Goal: Transaction & Acquisition: Purchase product/service

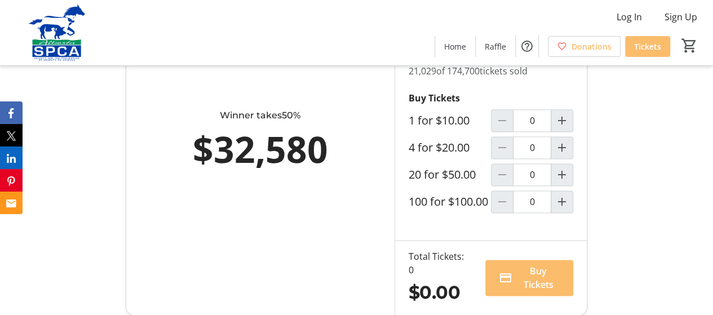
scroll to position [676, 0]
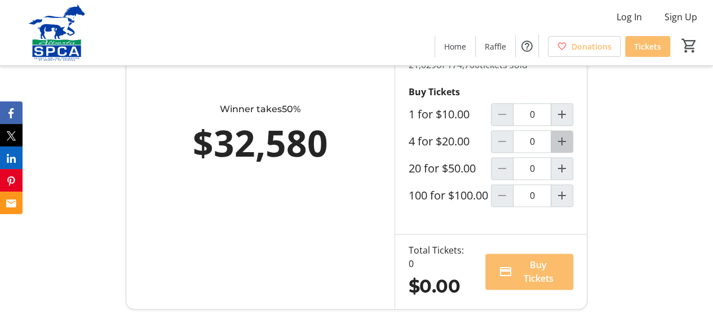
click at [560, 148] on mat-icon "Increment by one" at bounding box center [562, 142] width 14 height 14
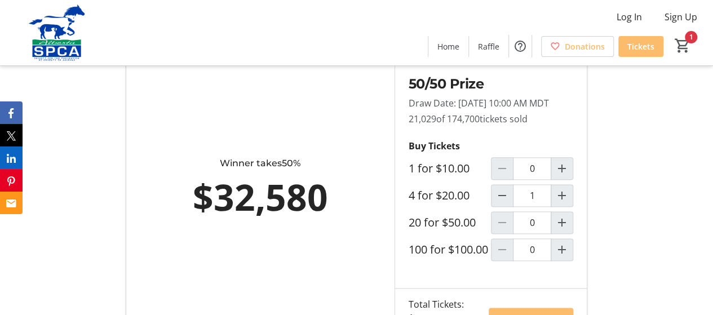
scroll to position [620, 0]
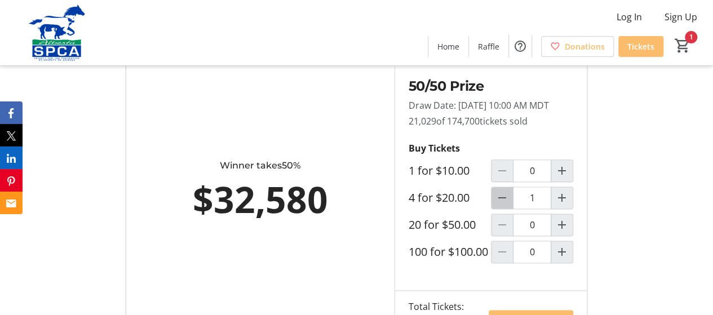
click at [506, 205] on mat-icon "Decrement by one" at bounding box center [502, 198] width 14 height 14
type input "0"
click at [564, 178] on mat-icon "Increment by one" at bounding box center [562, 171] width 14 height 14
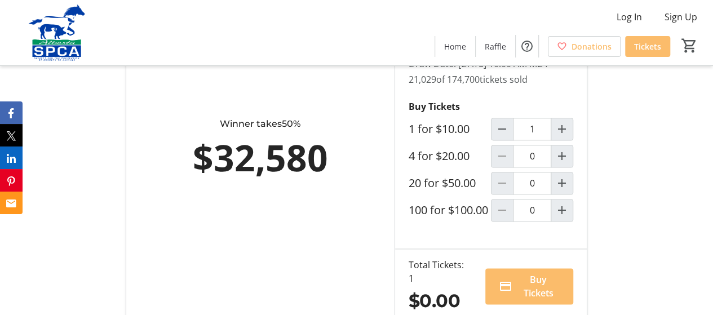
scroll to position [733, 0]
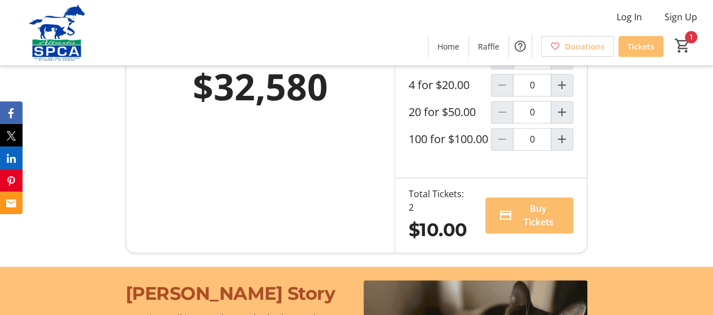
type input "1"
click at [529, 229] on span "Buy Tickets" at bounding box center [538, 215] width 43 height 27
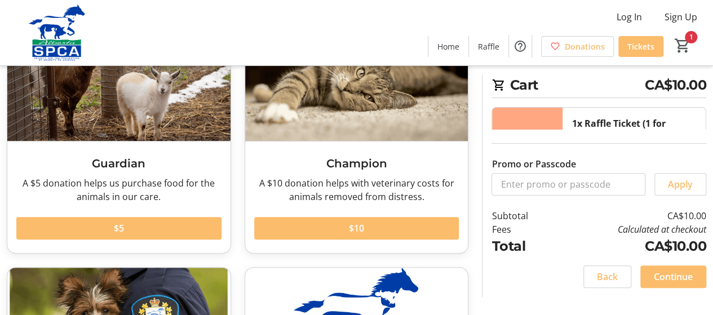
scroll to position [113, 0]
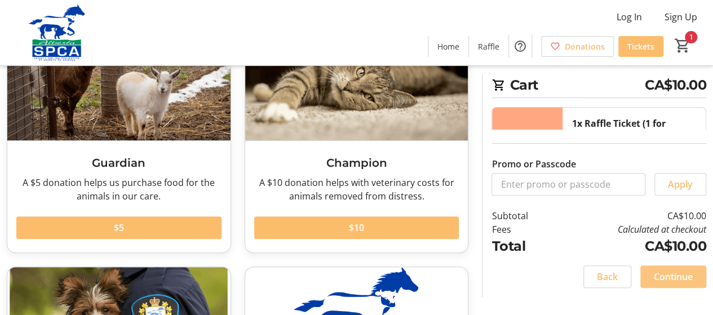
click at [673, 273] on span "Continue" at bounding box center [673, 277] width 39 height 14
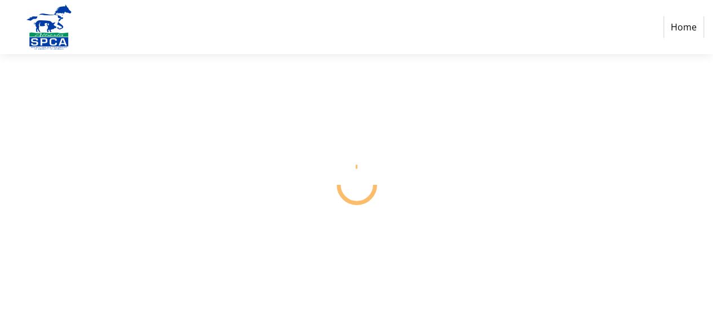
select select "CA"
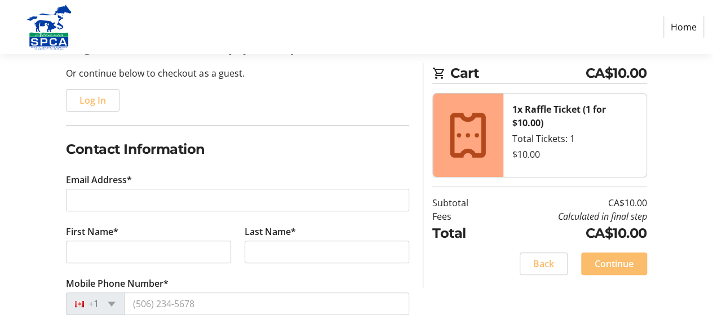
scroll to position [113, 0]
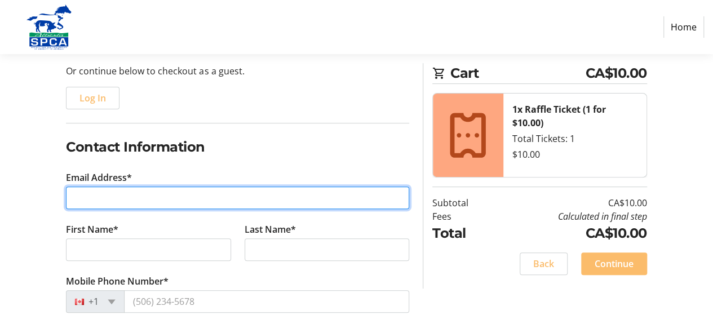
click at [109, 200] on input "Email Address*" at bounding box center [237, 198] width 343 height 23
type input "[EMAIL_ADDRESS][DOMAIN_NAME]"
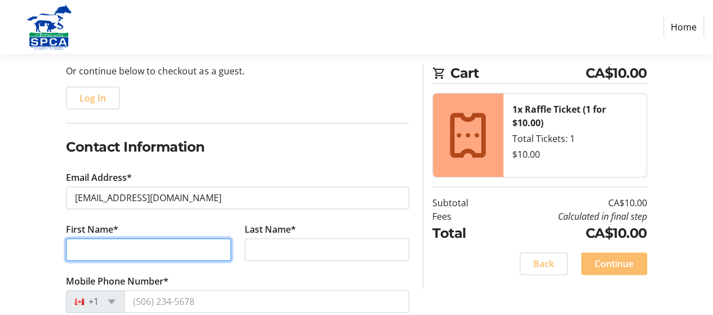
type input "[PERSON_NAME]"
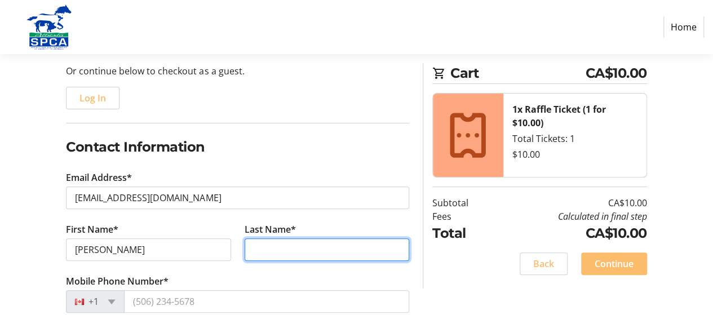
type input "[PERSON_NAME]"
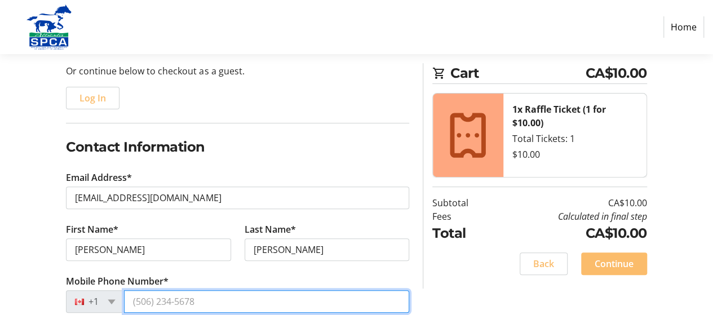
type input "[PHONE_NUMBER]"
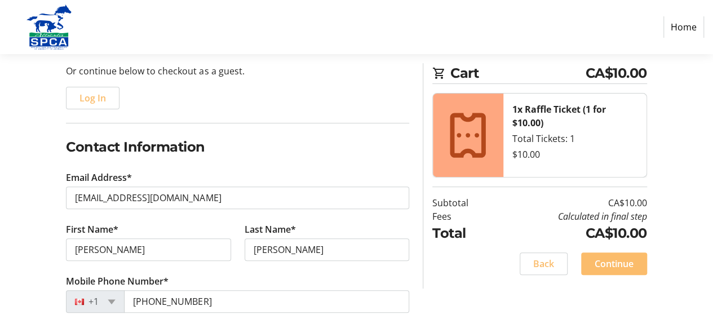
type input "PO Box 7177"
type input "Bonnyville"
select select "AB"
type input "T9N 2H5"
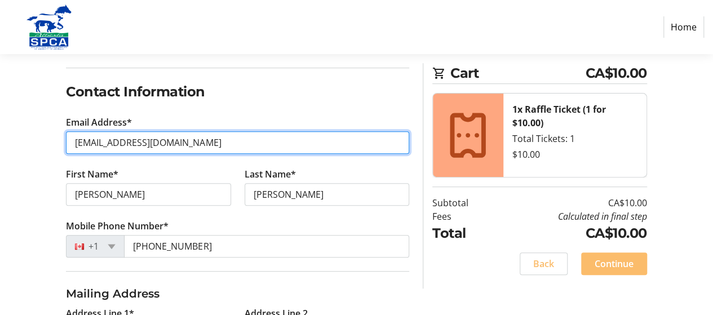
scroll to position [169, 0]
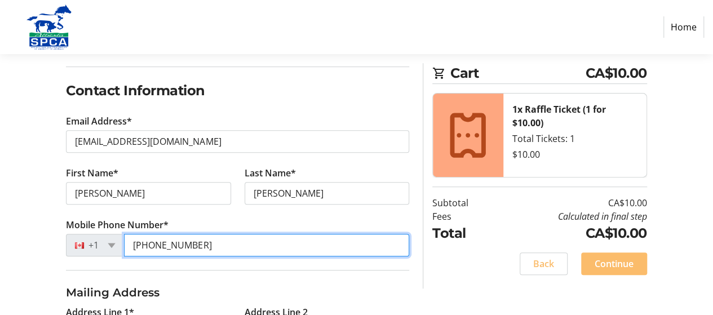
click at [201, 246] on input "[PHONE_NUMBER]" at bounding box center [266, 245] width 285 height 23
type input "[PHONE_NUMBER]"
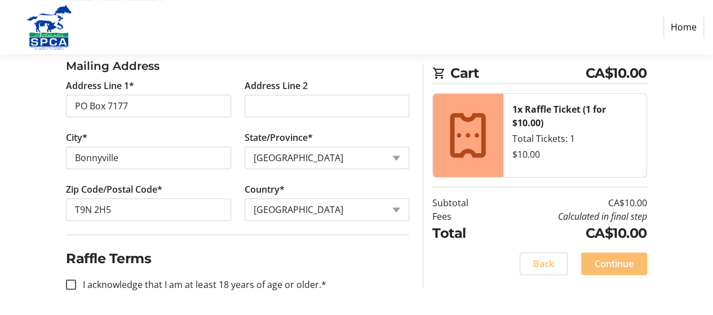
scroll to position [396, 0]
click at [76, 281] on input "I acknowledge that I am at least 18 years of age or older.*" at bounding box center [71, 285] width 10 height 10
checkbox input "true"
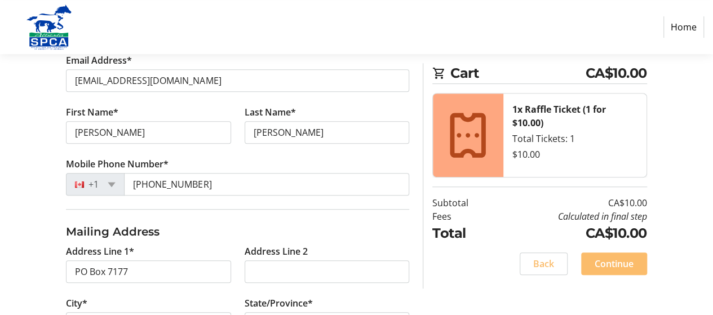
scroll to position [227, 0]
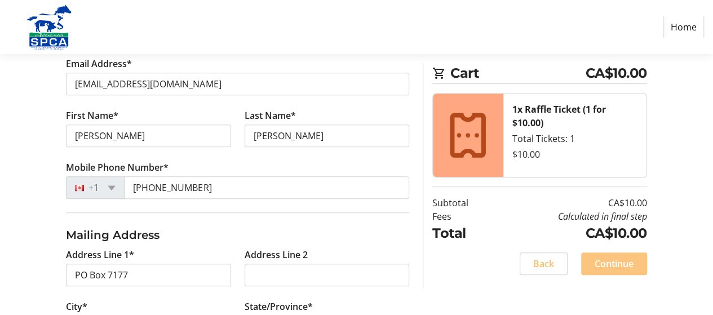
click at [614, 263] on span "Continue" at bounding box center [614, 264] width 39 height 14
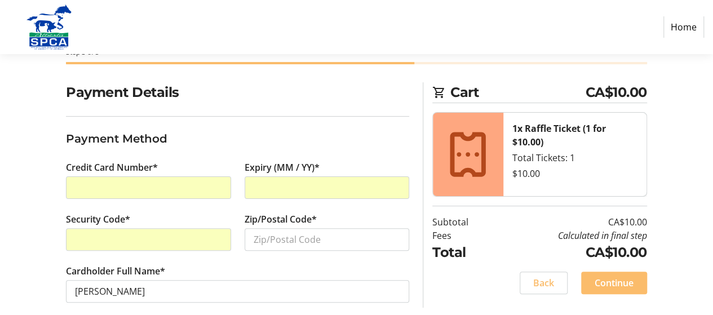
scroll to position [78, 0]
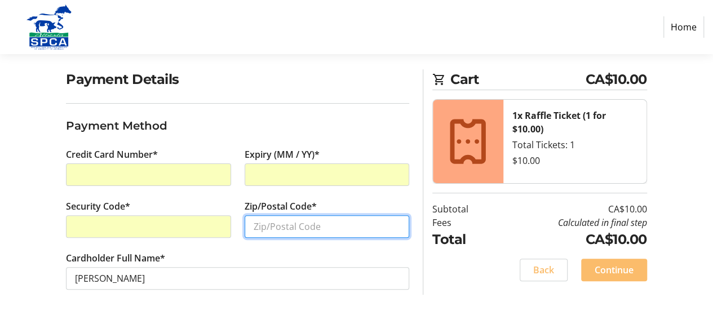
click at [262, 225] on input "Zip/Postal Code*" at bounding box center [327, 226] width 165 height 23
type input "T9N 2H5"
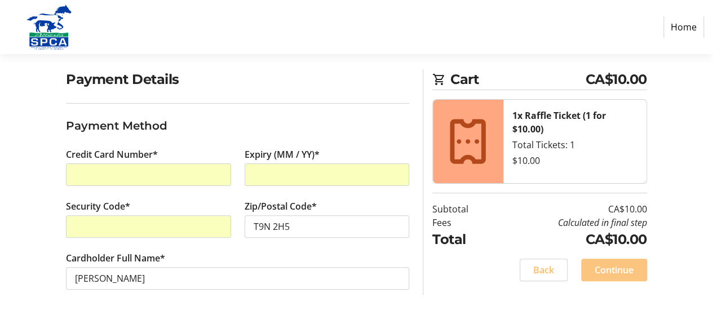
click at [595, 269] on span "Continue" at bounding box center [614, 270] width 39 height 14
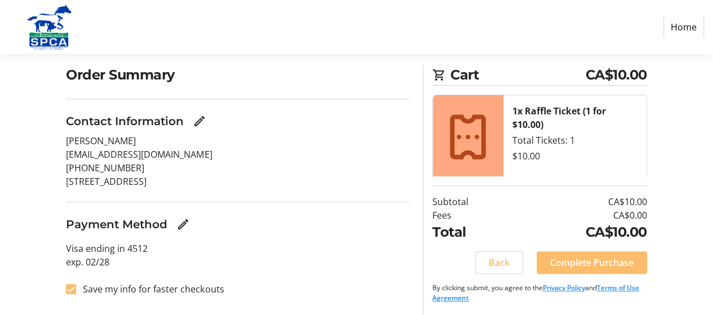
scroll to position [85, 0]
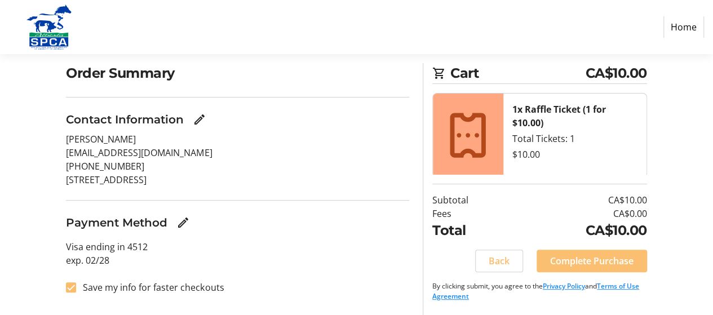
click at [575, 260] on span "Complete Purchase" at bounding box center [591, 261] width 83 height 14
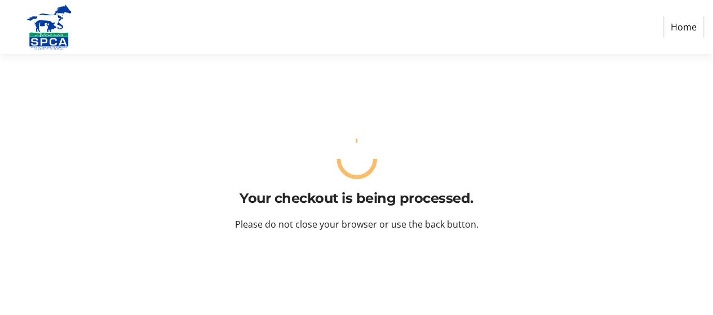
scroll to position [0, 0]
